Goal: Task Accomplishment & Management: Manage account settings

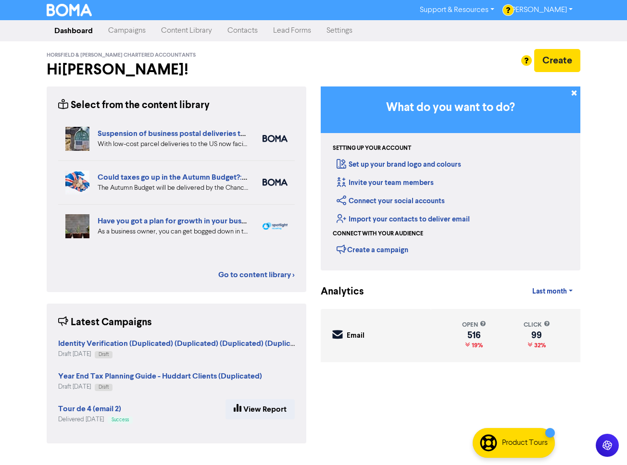
click at [137, 27] on link "Campaigns" at bounding box center [126, 30] width 53 height 19
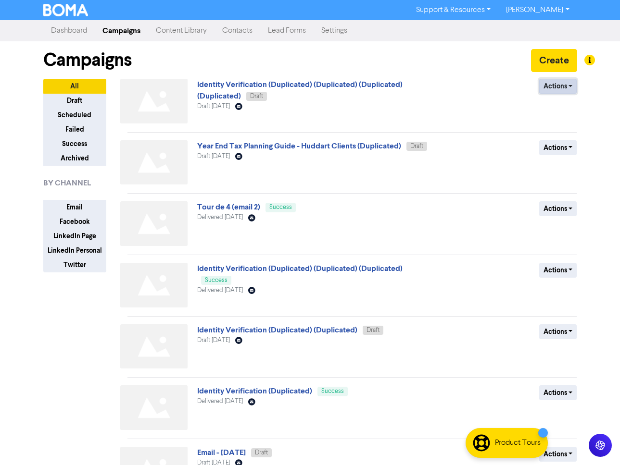
click at [561, 87] on button "Actions" at bounding box center [558, 86] width 38 height 15
click at [567, 140] on button "Rename" at bounding box center [577, 137] width 76 height 15
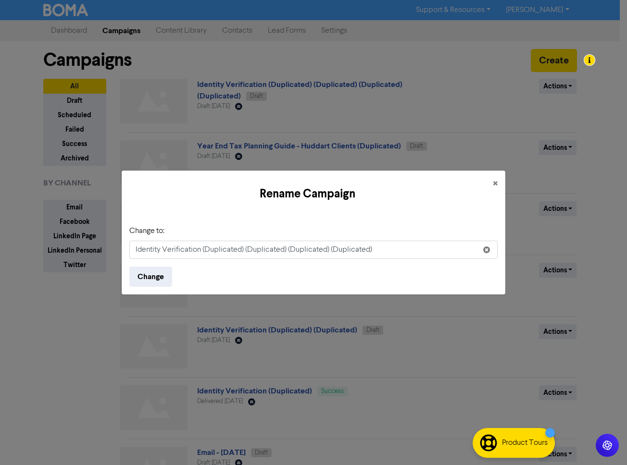
drag, startPoint x: 202, startPoint y: 251, endPoint x: 367, endPoint y: 264, distance: 165.4
click at [367, 264] on form "Change to: Identity Verification (Duplicated) (Duplicated) (Duplicated) (Duplic…" at bounding box center [313, 256] width 368 height 62
type input "Identity Verification (Huddart- New Client List)"
click at [150, 271] on button "Change" at bounding box center [150, 277] width 43 height 20
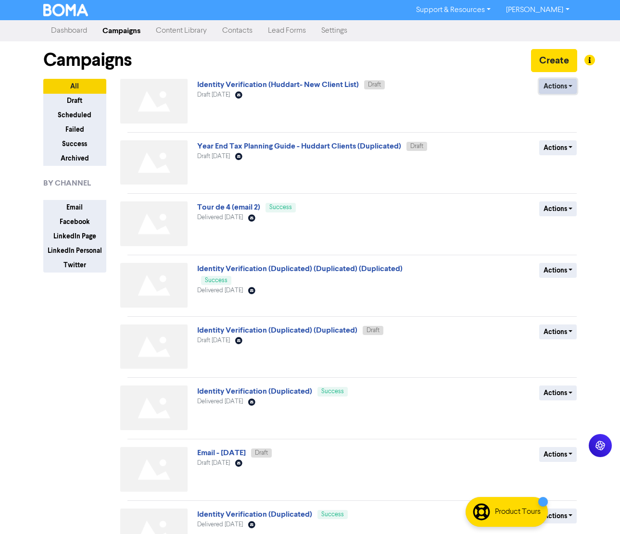
click at [561, 86] on button "Actions" at bounding box center [558, 86] width 38 height 15
click at [316, 83] on link "Identity Verification (Huddart- New Client List)" at bounding box center [278, 85] width 162 height 10
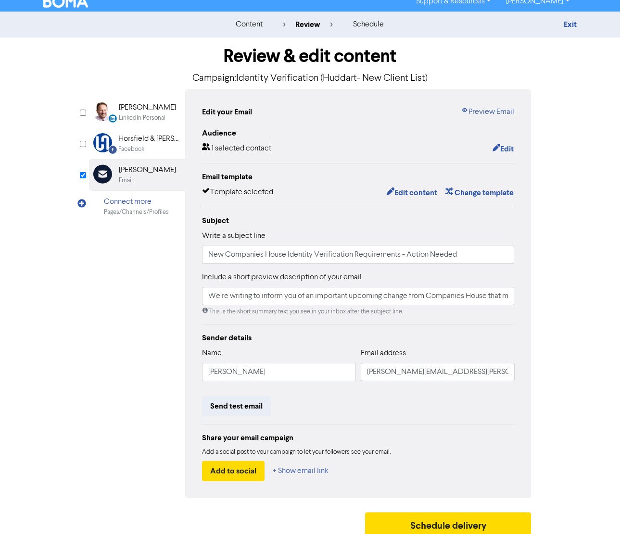
scroll to position [16, 0]
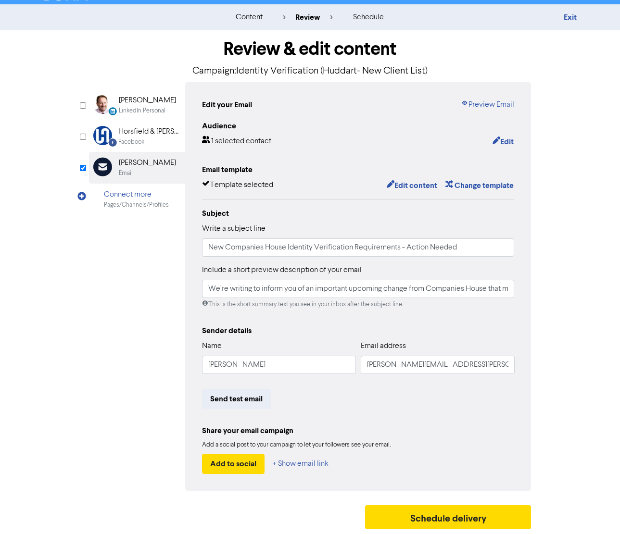
click at [316, 390] on div "Send test email" at bounding box center [358, 399] width 312 height 20
click at [237, 393] on button "Send test email" at bounding box center [236, 399] width 69 height 20
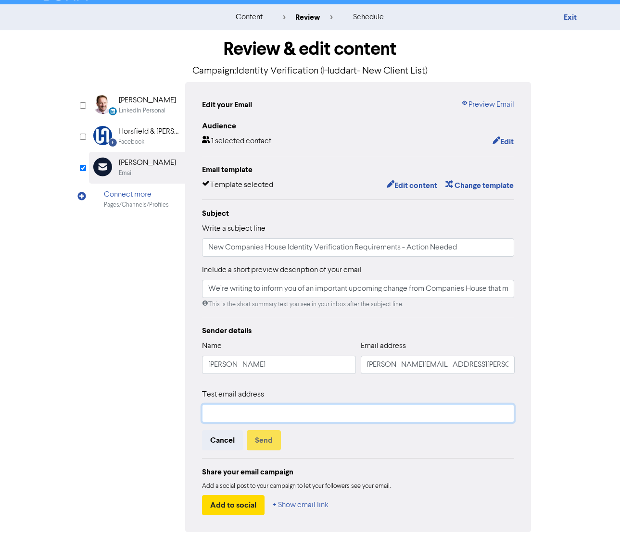
click at [243, 410] on input "text" at bounding box center [358, 413] width 312 height 18
type input "[PERSON_NAME][EMAIL_ADDRESS][DOMAIN_NAME]"
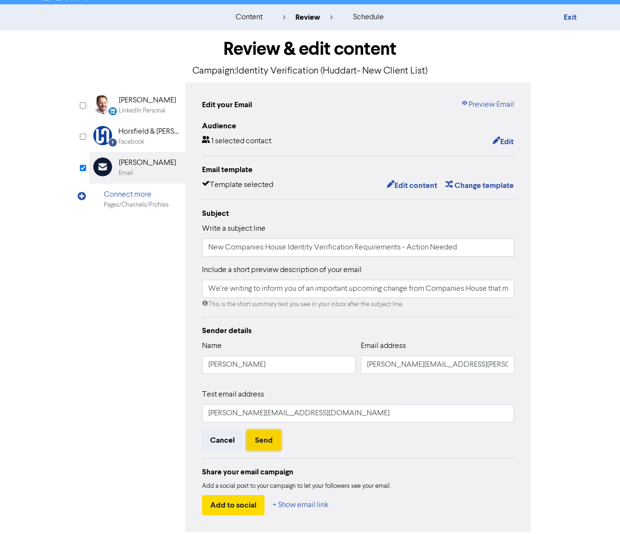
click at [262, 437] on button "Send" at bounding box center [264, 440] width 34 height 20
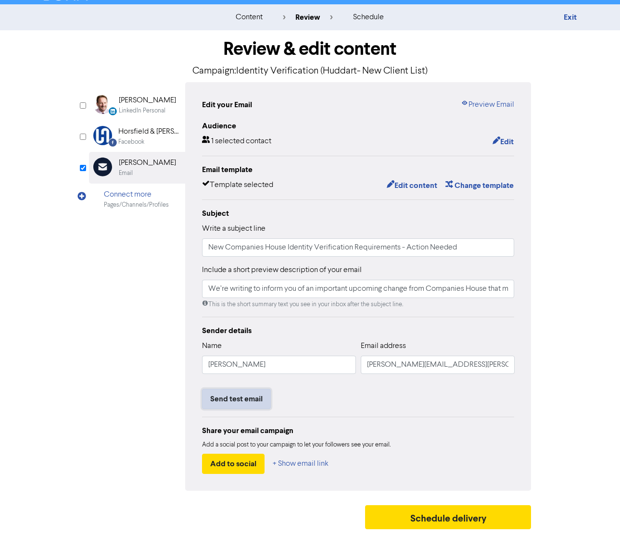
click at [236, 400] on button "Send test email" at bounding box center [236, 399] width 69 height 20
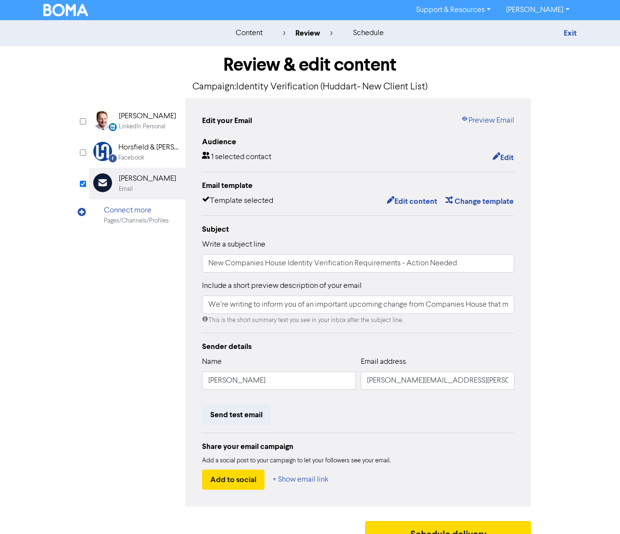
click at [76, 13] on img at bounding box center [65, 10] width 45 height 12
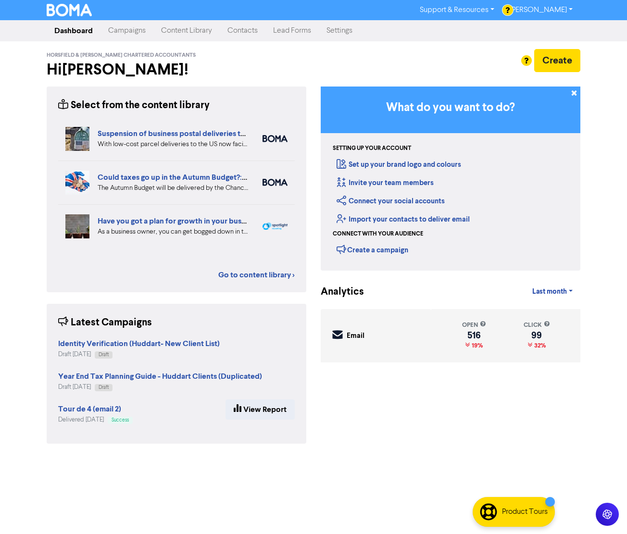
click at [119, 25] on link "Campaigns" at bounding box center [126, 30] width 53 height 19
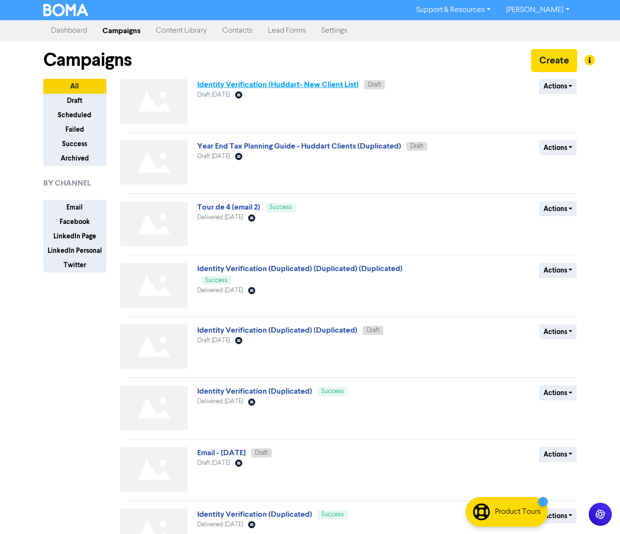
click at [284, 84] on link "Identity Verification (Huddart- New Client List)" at bounding box center [278, 85] width 162 height 10
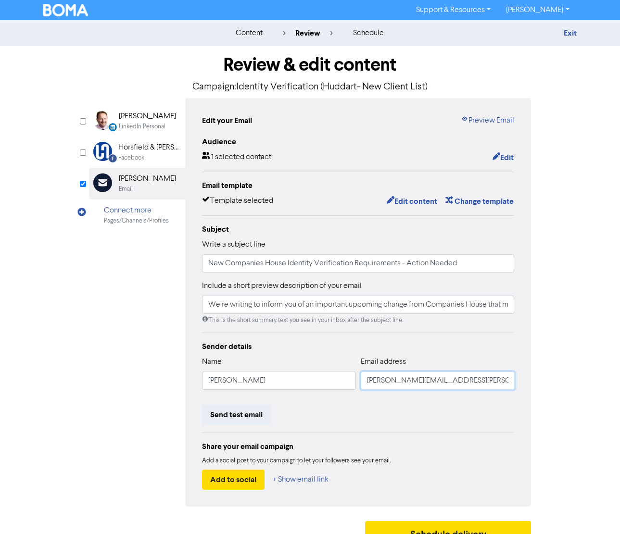
click at [404, 387] on input "[PERSON_NAME][EMAIL_ADDRESS][PERSON_NAME][DOMAIN_NAME]" at bounding box center [438, 381] width 154 height 18
drag, startPoint x: 494, startPoint y: 381, endPoint x: 373, endPoint y: 377, distance: 121.2
click at [373, 377] on input "[PERSON_NAME][EMAIL_ADDRESS][PERSON_NAME][DOMAIN_NAME]" at bounding box center [438, 381] width 154 height 18
drag, startPoint x: 496, startPoint y: 378, endPoint x: 280, endPoint y: 350, distance: 217.6
click at [293, 362] on div "Name Pauline Booth Email address pauline.booth@jeffreyahuddart.co.uk" at bounding box center [358, 376] width 312 height 41
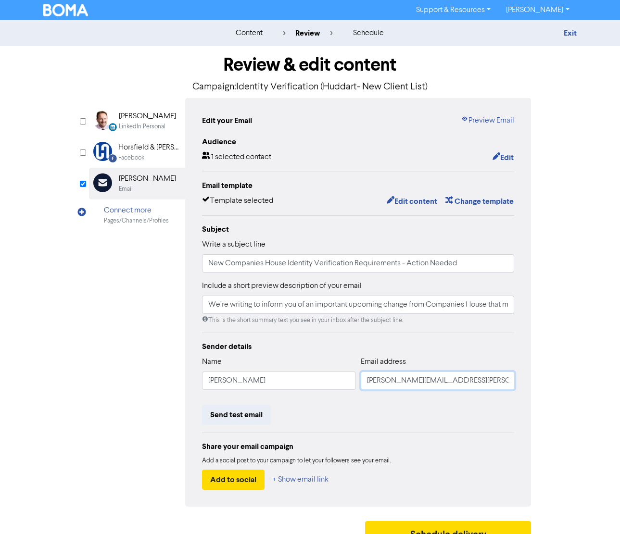
paste input "text"
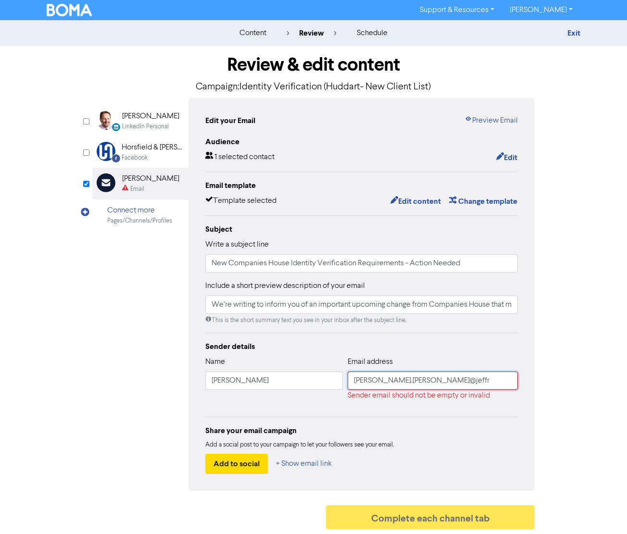
type input "[PERSON_NAME][EMAIL_ADDRESS][PERSON_NAME][DOMAIN_NAME]"
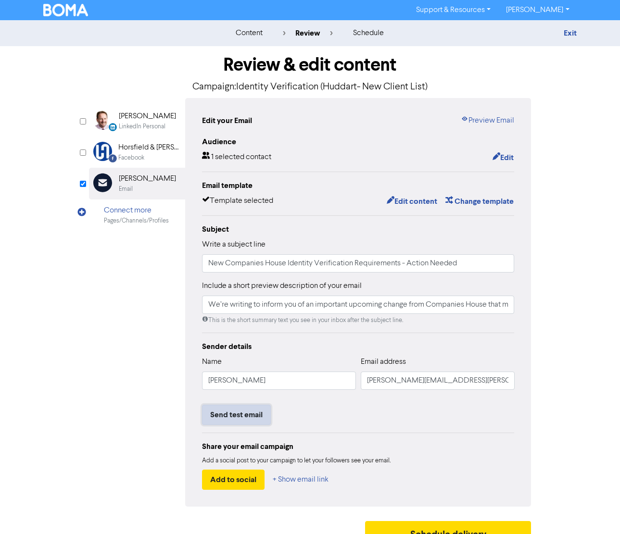
click at [255, 411] on button "Send test email" at bounding box center [236, 415] width 69 height 20
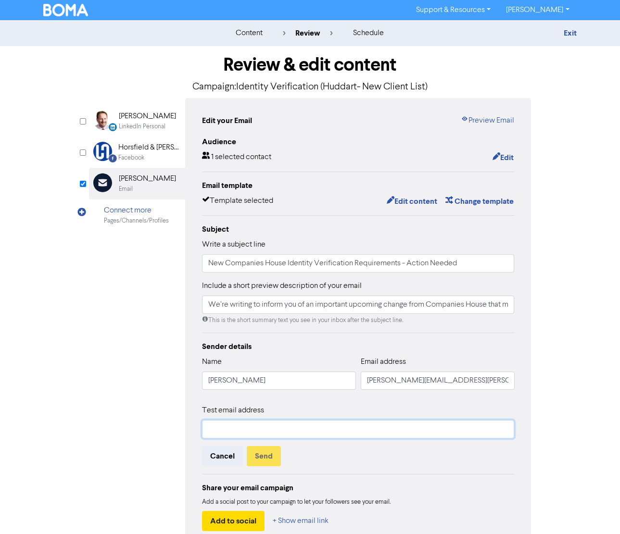
click at [252, 427] on input "text" at bounding box center [358, 429] width 312 height 18
type input "joshuaal2002@gmail.com"
click at [257, 450] on button "Send" at bounding box center [264, 456] width 34 height 20
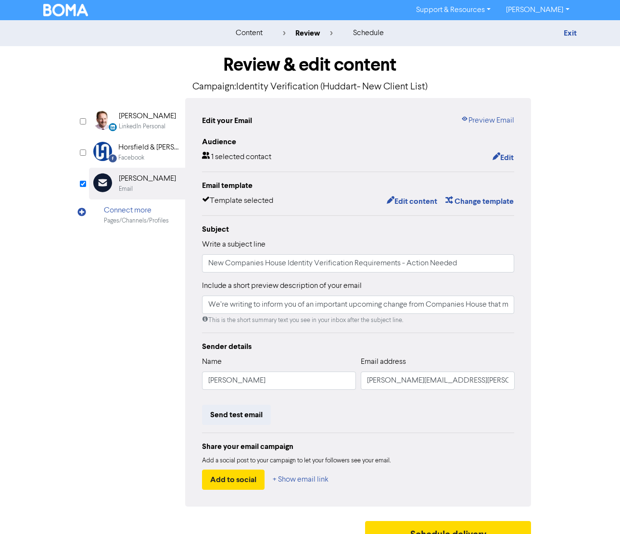
click at [566, 6] on link "[PERSON_NAME]" at bounding box center [537, 9] width 78 height 15
click at [75, 2] on div "Support & Resources Video Tutorials FAQ & Guides Marketing Education Jane Hawar…" at bounding box center [310, 9] width 548 height 15
click at [75, 9] on img at bounding box center [65, 10] width 45 height 12
